Goal: Check status: Check status

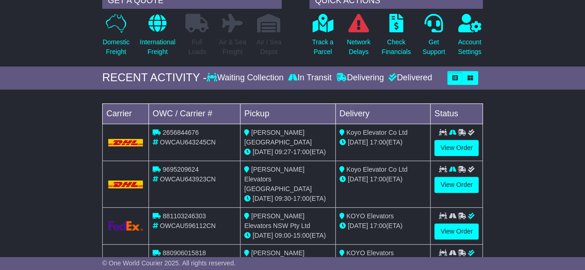
scroll to position [353, 0]
click at [452, 131] on icon at bounding box center [451, 132] width 7 height 6
click at [454, 142] on link "View Order" at bounding box center [456, 148] width 44 height 16
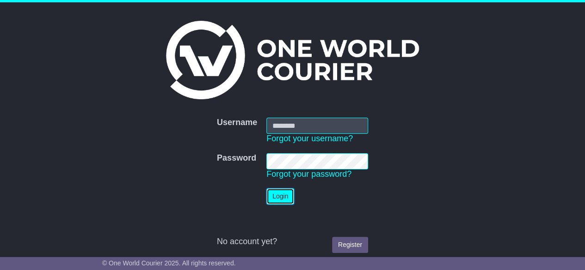
click at [280, 194] on button "Login" at bounding box center [280, 197] width 28 height 16
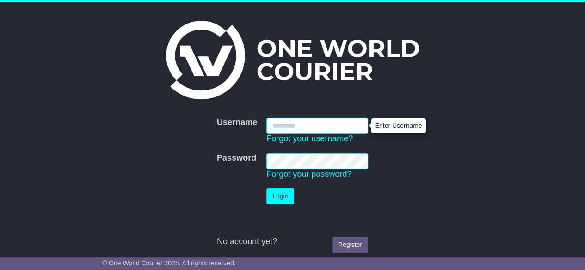
click at [302, 122] on input "Username" at bounding box center [317, 126] width 102 height 16
type input "**********"
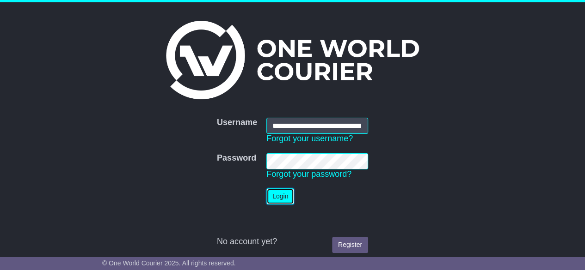
click at [279, 198] on button "Login" at bounding box center [280, 197] width 28 height 16
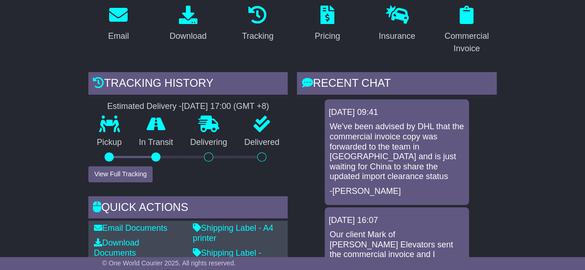
scroll to position [248, 0]
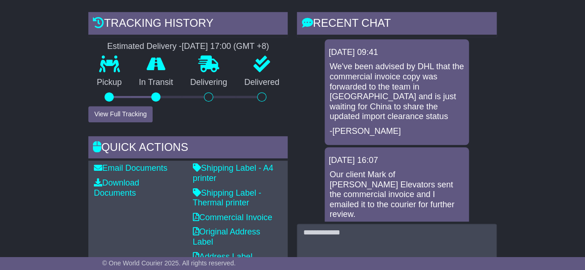
click at [122, 106] on button "View Full Tracking" at bounding box center [120, 114] width 64 height 16
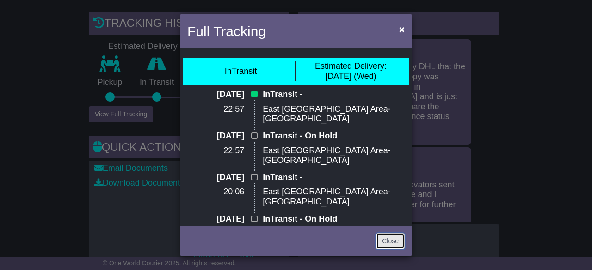
click at [387, 241] on link "Close" at bounding box center [390, 241] width 29 height 16
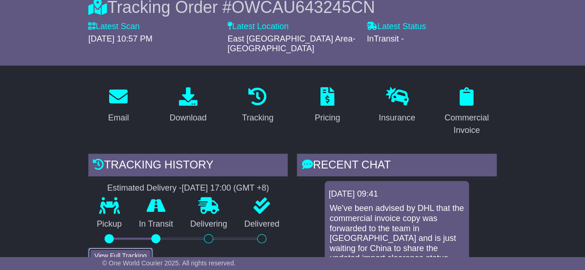
scroll to position [0, 0]
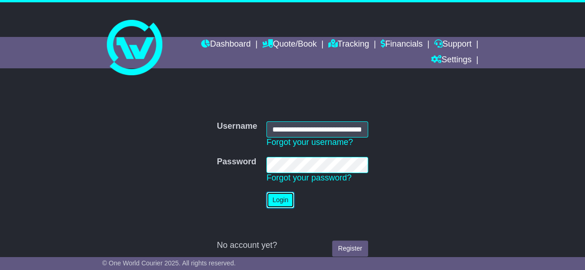
click at [284, 201] on button "Login" at bounding box center [280, 200] width 28 height 16
click at [281, 205] on button "Login" at bounding box center [280, 200] width 28 height 16
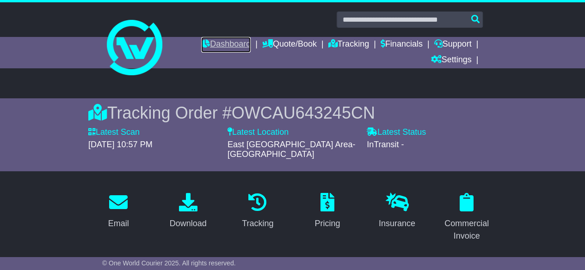
click at [216, 42] on link "Dashboard" at bounding box center [225, 45] width 49 height 16
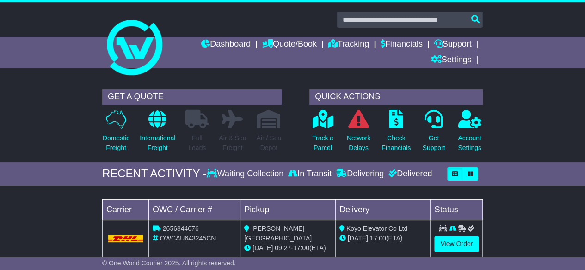
scroll to position [67, 0]
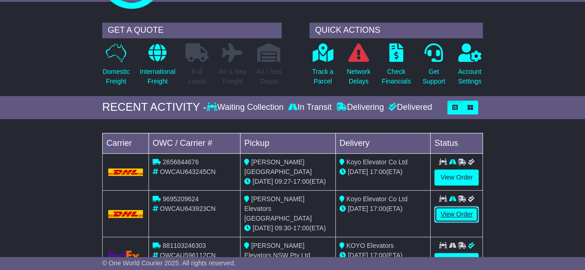
click at [451, 215] on link "View Order" at bounding box center [456, 215] width 44 height 16
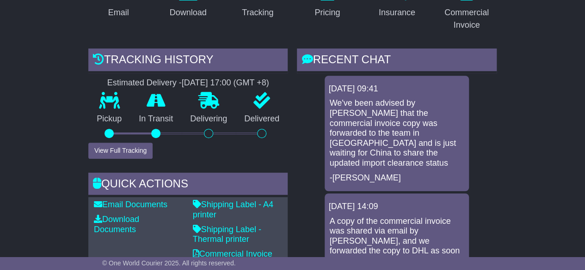
scroll to position [232, 0]
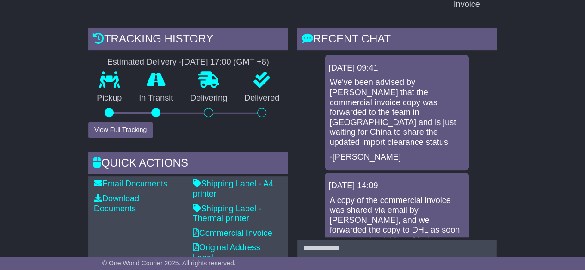
click at [128, 122] on button "View Full Tracking" at bounding box center [120, 130] width 64 height 16
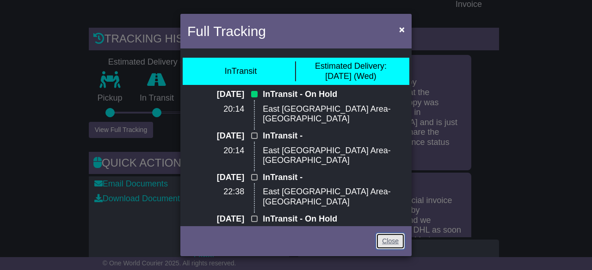
click at [393, 240] on link "Close" at bounding box center [390, 241] width 29 height 16
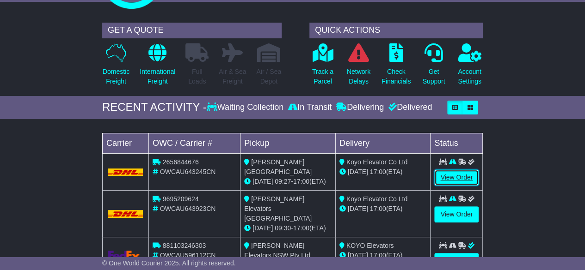
click at [456, 173] on link "View Order" at bounding box center [456, 178] width 44 height 16
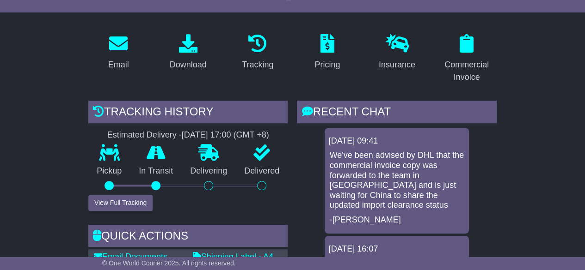
scroll to position [294, 0]
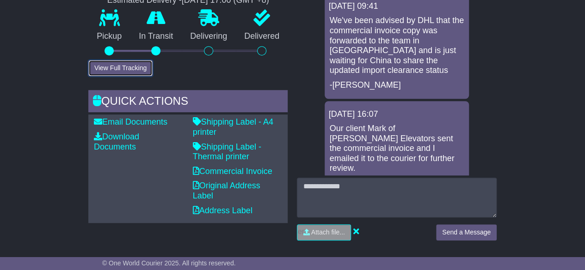
click at [125, 60] on button "View Full Tracking" at bounding box center [120, 68] width 64 height 16
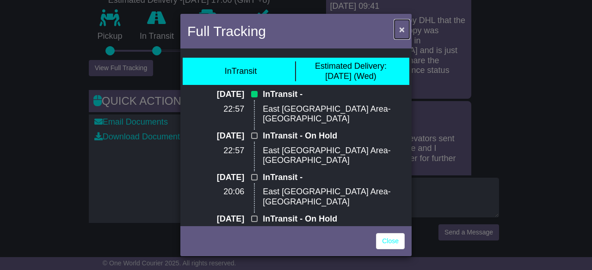
click at [400, 29] on span "×" at bounding box center [402, 29] width 6 height 11
